Goal: Find specific page/section: Find specific page/section

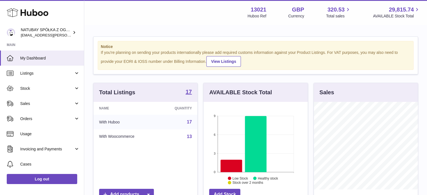
scroll to position [88, 104]
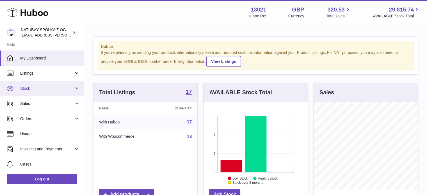
drag, startPoint x: 29, startPoint y: 93, endPoint x: 31, endPoint y: 98, distance: 5.6
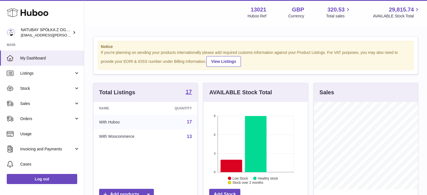
click at [29, 93] on link "Stock" at bounding box center [42, 88] width 84 height 15
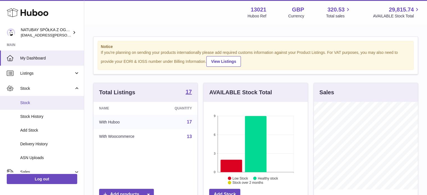
click at [31, 101] on span "Stock" at bounding box center [49, 102] width 59 height 5
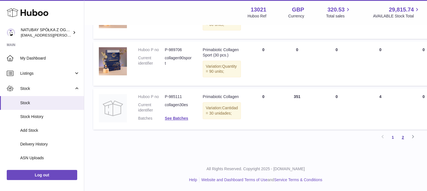
click at [405, 139] on link "2" at bounding box center [403, 137] width 10 height 10
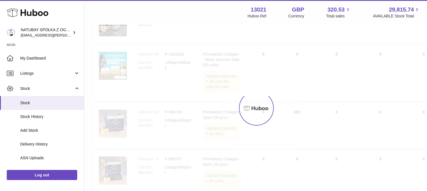
scroll to position [25, 0]
